Goal: Transaction & Acquisition: Purchase product/service

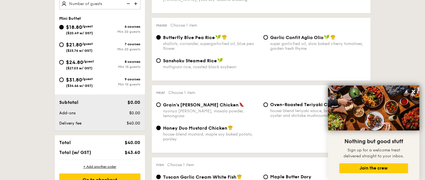
scroll to position [218, 0]
click at [81, 61] on span "$24.80" at bounding box center [74, 62] width 17 height 6
click at [64, 61] on input "$24.80 /guest ($27.03 w/ GST) 8 courses Min 15 guests" at bounding box center [61, 62] width 5 height 5
radio input "true"
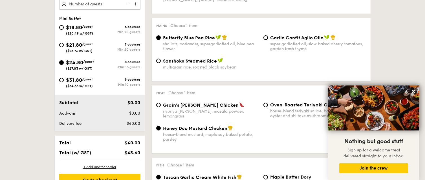
radio input "true"
radio input "false"
radio input "true"
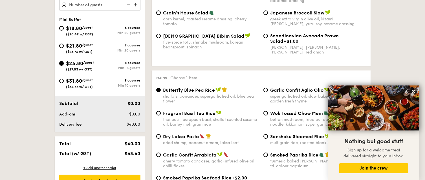
scroll to position [189, 0]
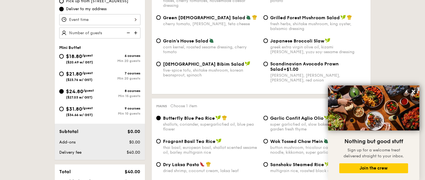
click at [132, 31] on img at bounding box center [136, 32] width 8 height 11
click at [137, 31] on img at bounding box center [136, 32] width 8 height 11
type input "20 guests"
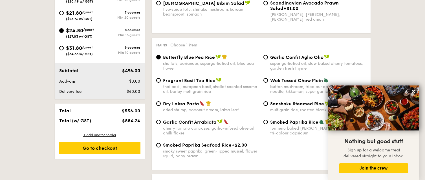
scroll to position [245, 0]
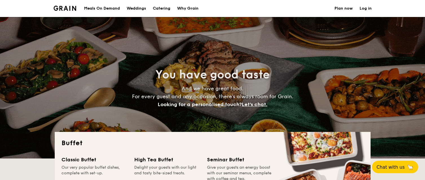
select select
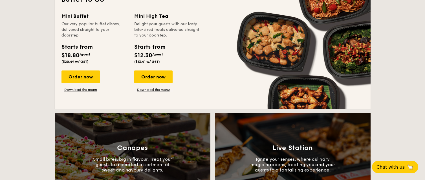
scroll to position [336, 0]
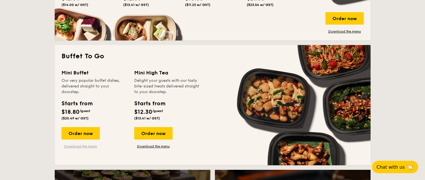
click at [76, 145] on link "Download the menu" at bounding box center [81, 146] width 38 height 5
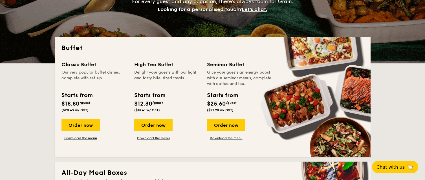
scroll to position [81, 0]
